Goal: Entertainment & Leisure: Consume media (video, audio)

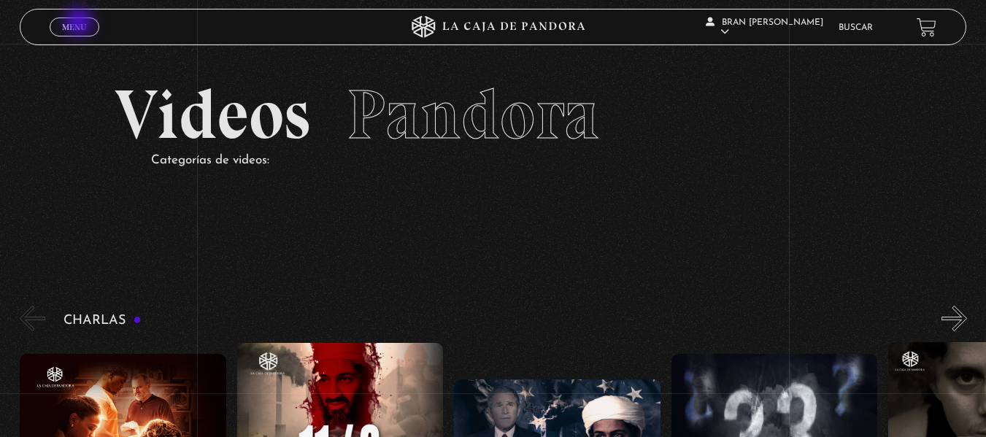
click at [80, 23] on span "Menu" at bounding box center [74, 27] width 24 height 9
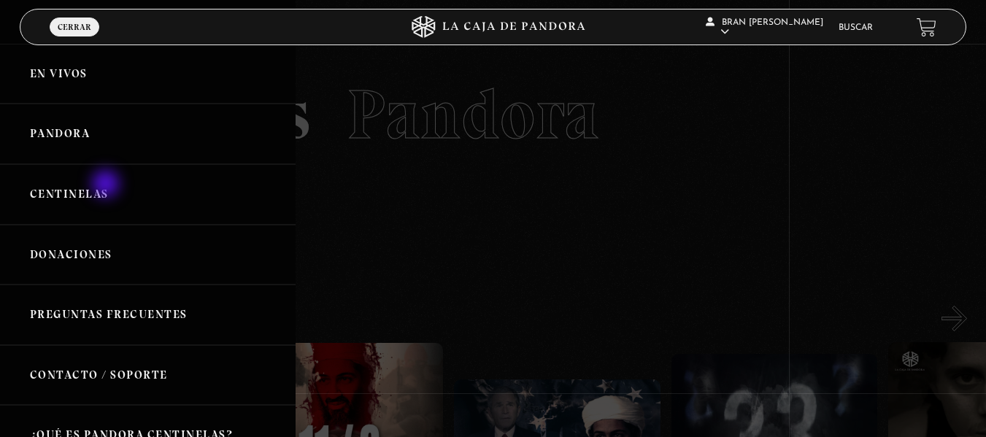
click at [107, 185] on link "Centinelas" at bounding box center [148, 194] width 296 height 61
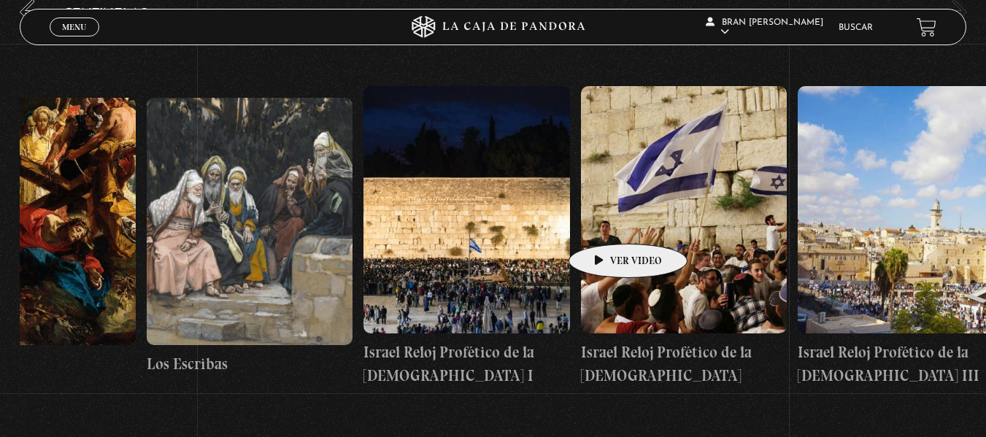
scroll to position [0, 24435]
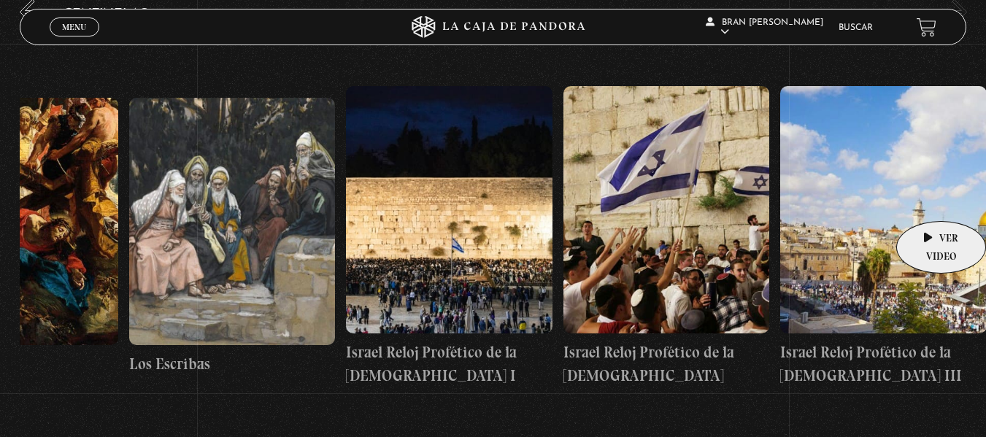
click at [933, 199] on figure at bounding box center [883, 209] width 207 height 247
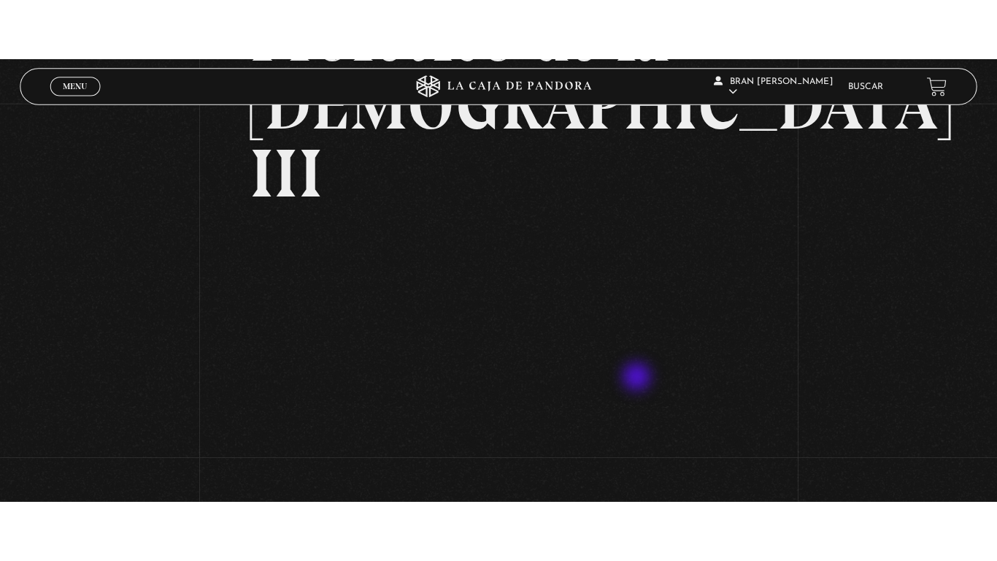
scroll to position [239, 0]
